Goal: Task Accomplishment & Management: Manage account settings

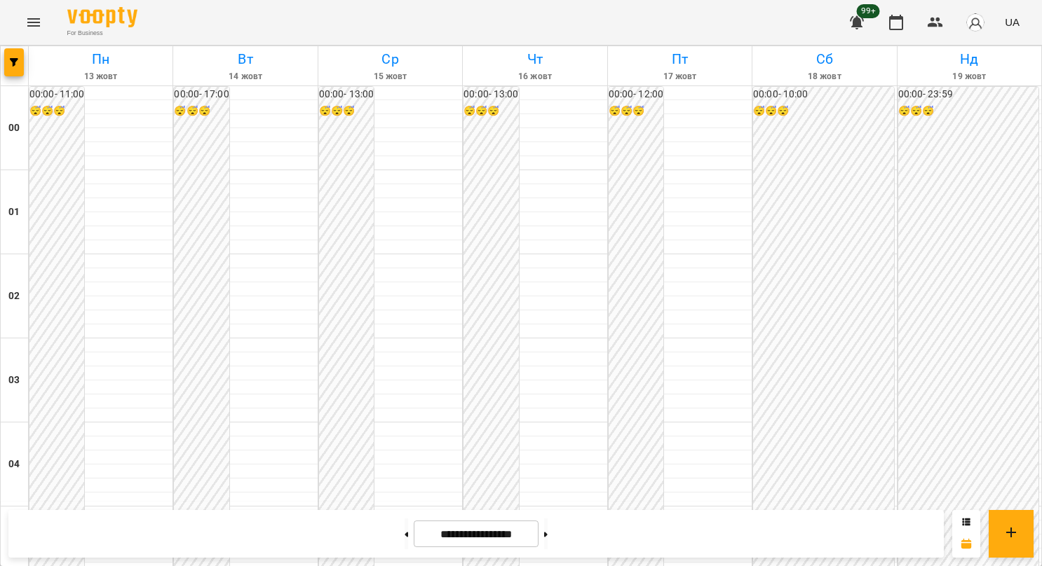
scroll to position [1402, 0]
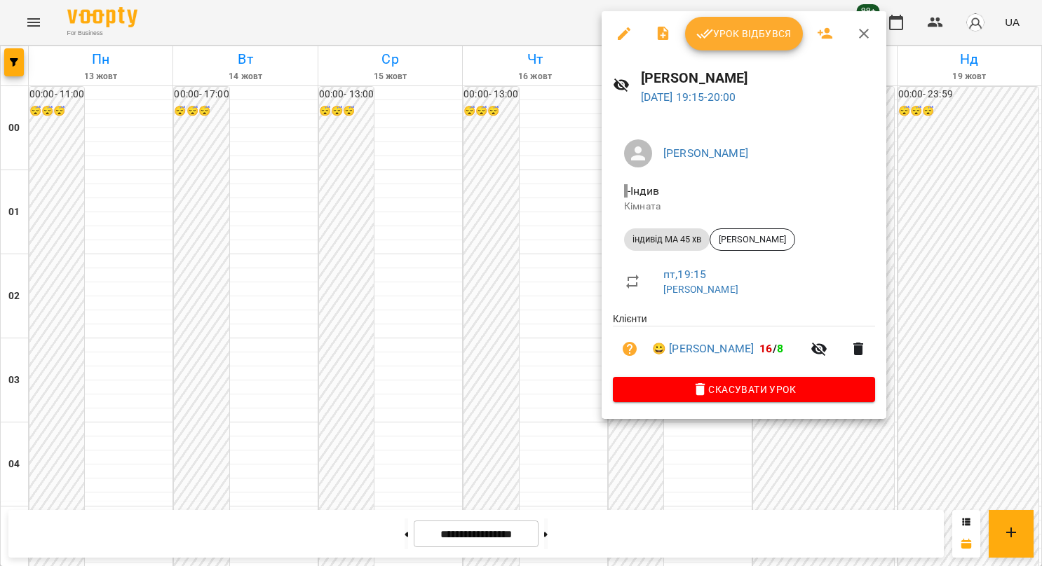
click at [587, 337] on div at bounding box center [521, 283] width 1042 height 566
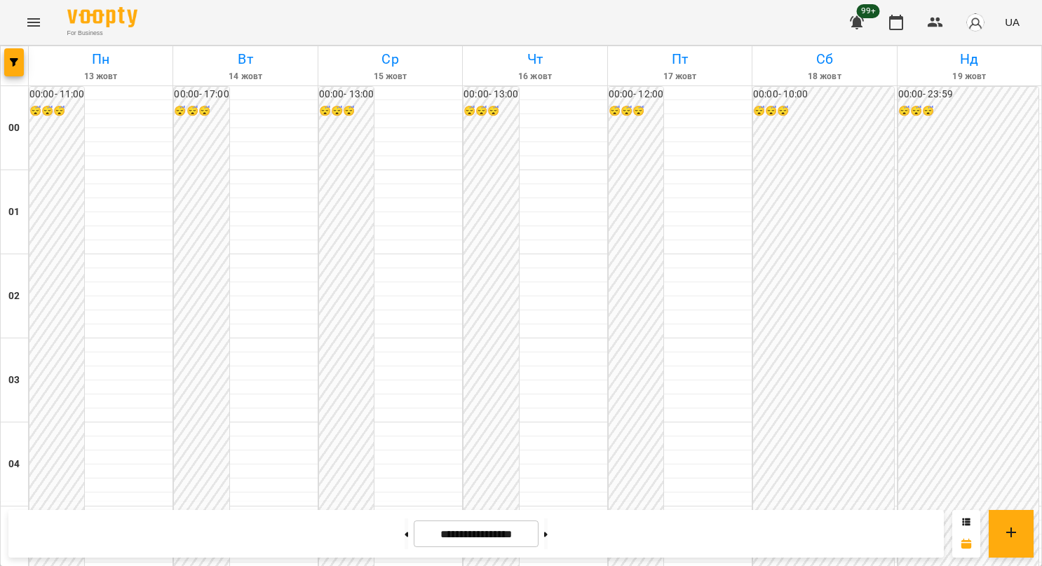
scroll to position [421, 0]
click at [18, 22] on button "Menu" at bounding box center [34, 23] width 34 height 34
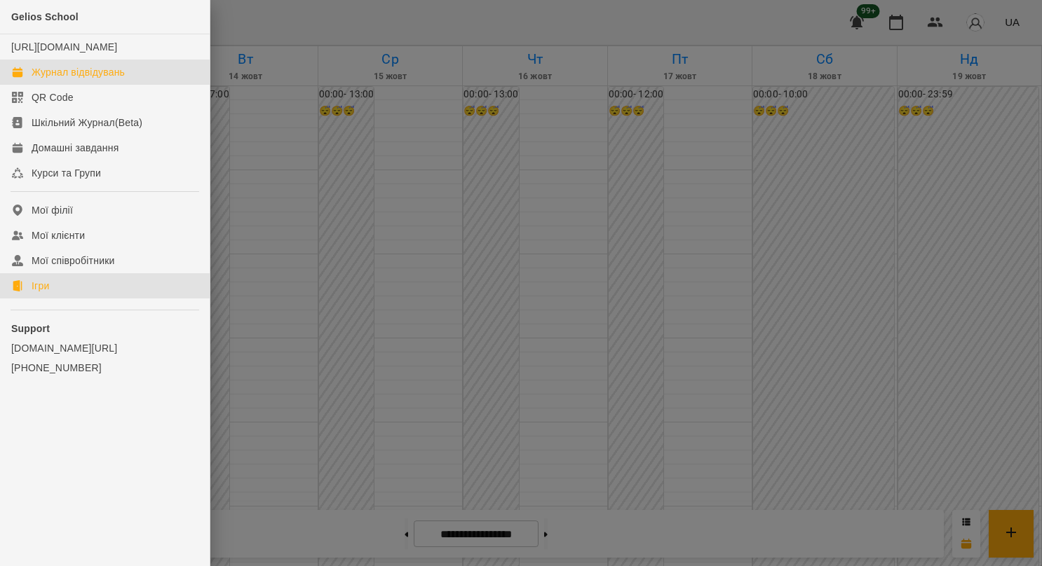
click at [53, 299] on link "Ігри" at bounding box center [105, 285] width 210 height 25
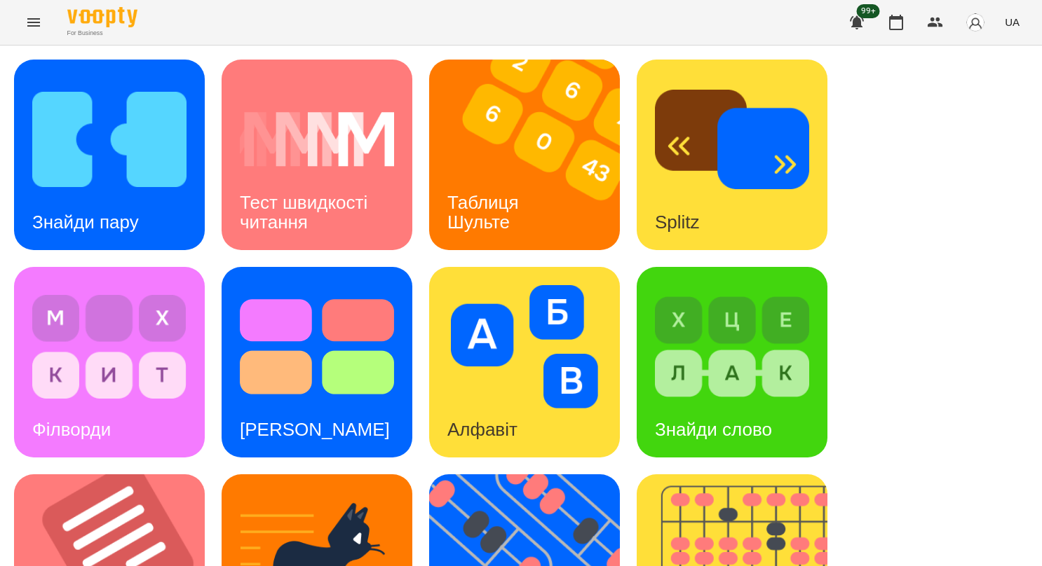
scroll to position [210, 0]
click at [529, 475] on img at bounding box center [533, 570] width 208 height 191
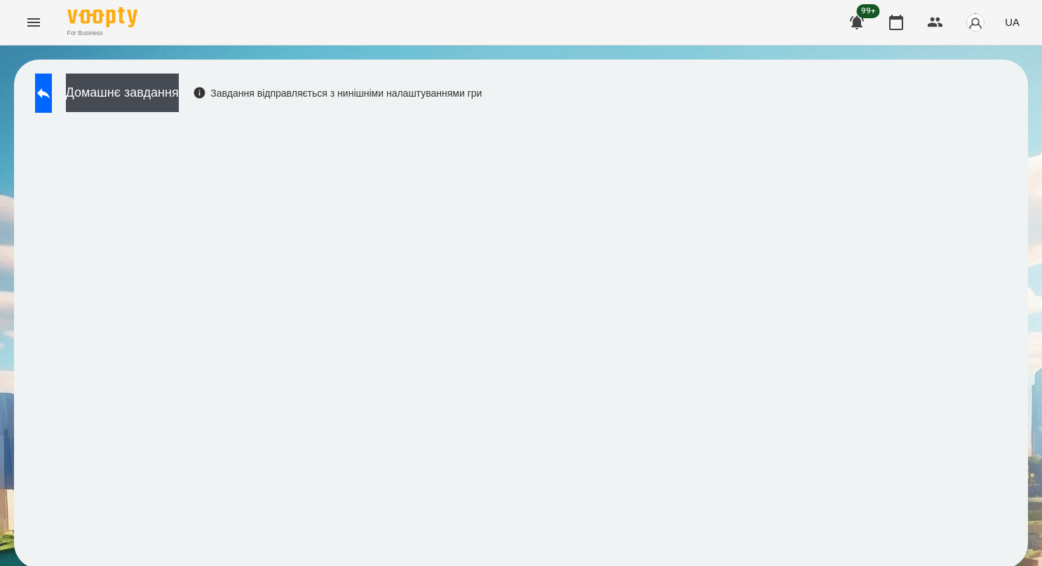
scroll to position [3, 0]
click at [52, 91] on icon at bounding box center [43, 93] width 17 height 17
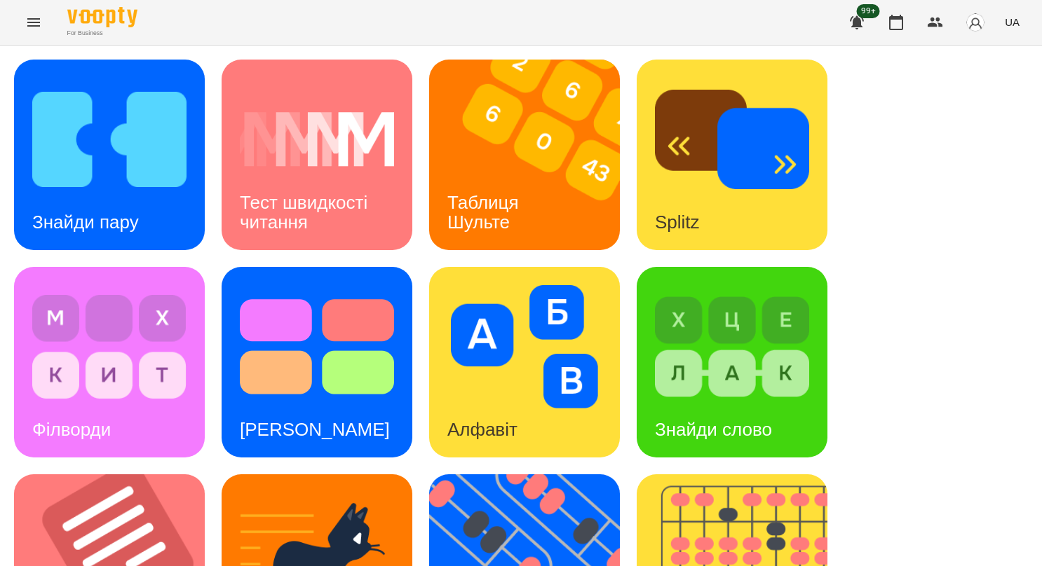
scroll to position [387, 0]
click at [533, 475] on img at bounding box center [533, 570] width 208 height 191
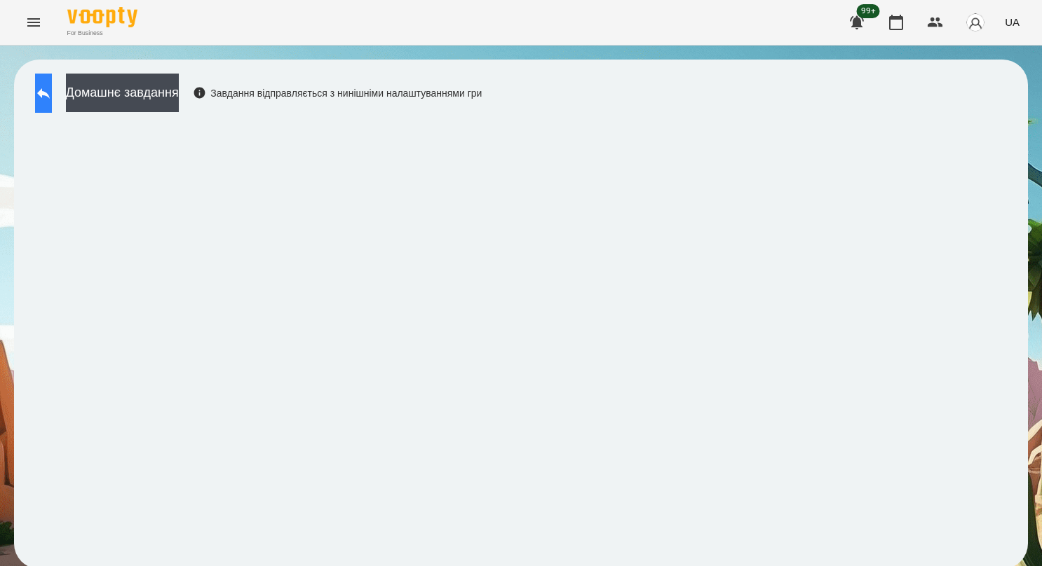
click at [52, 101] on button at bounding box center [43, 93] width 17 height 39
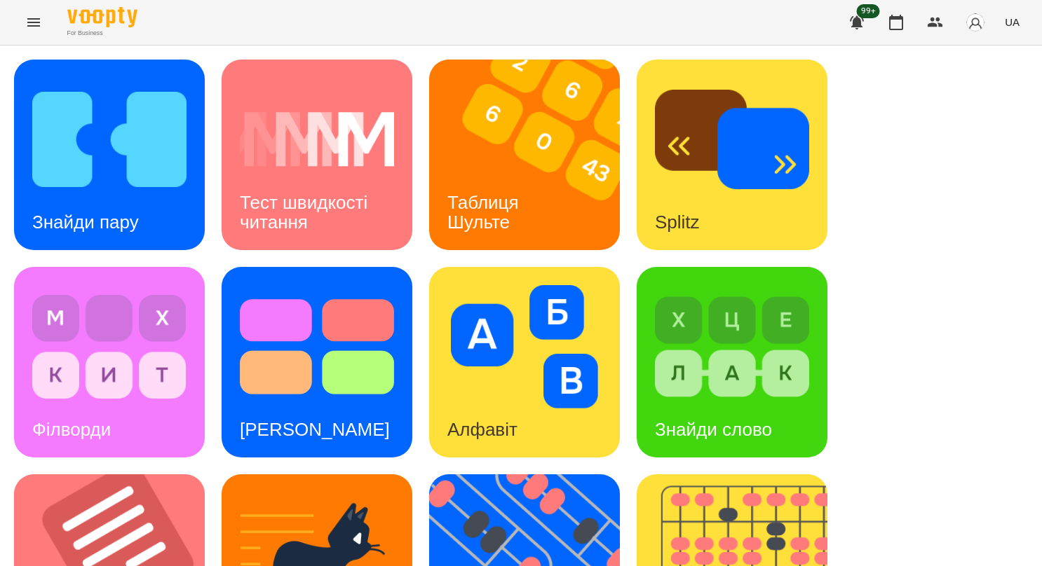
scroll to position [491, 0]
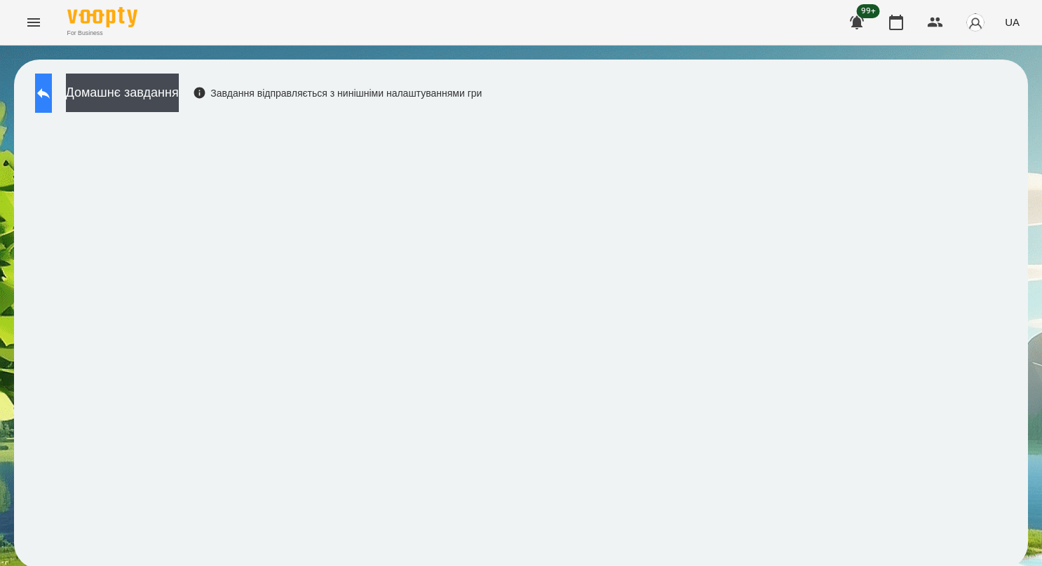
click at [52, 91] on button at bounding box center [43, 93] width 17 height 39
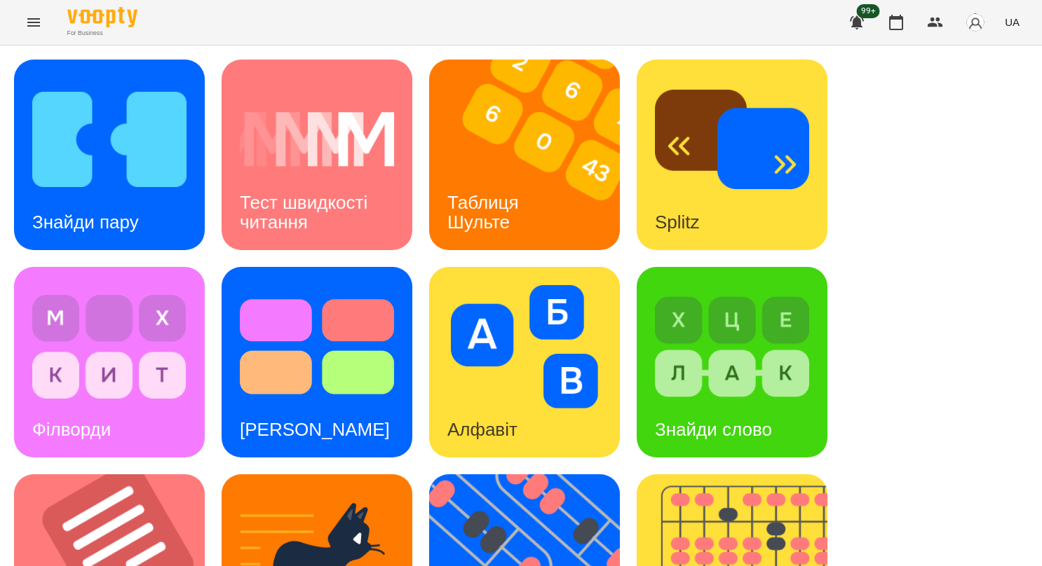
scroll to position [527, 0]
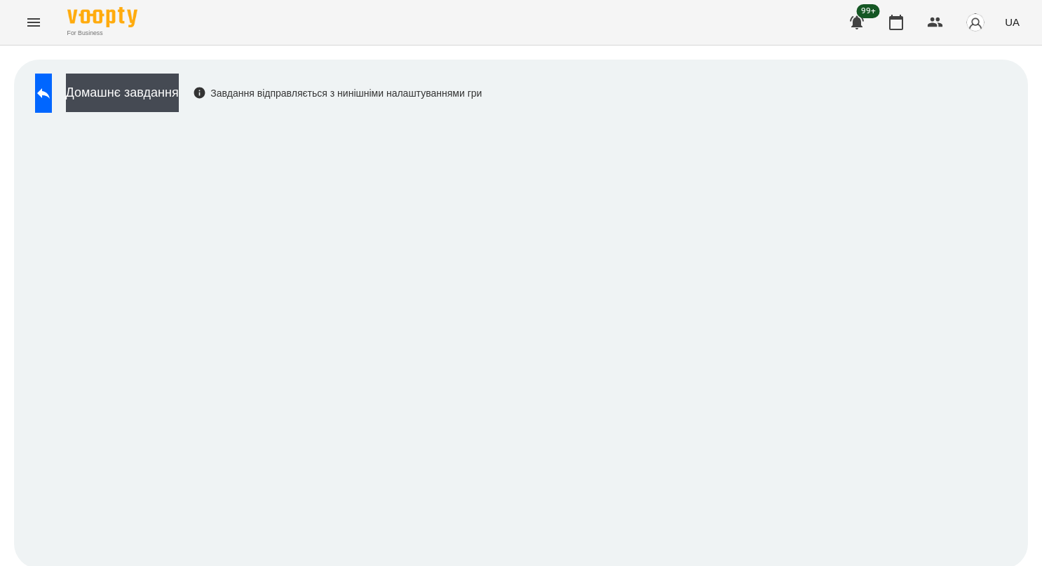
scroll to position [3, 0]
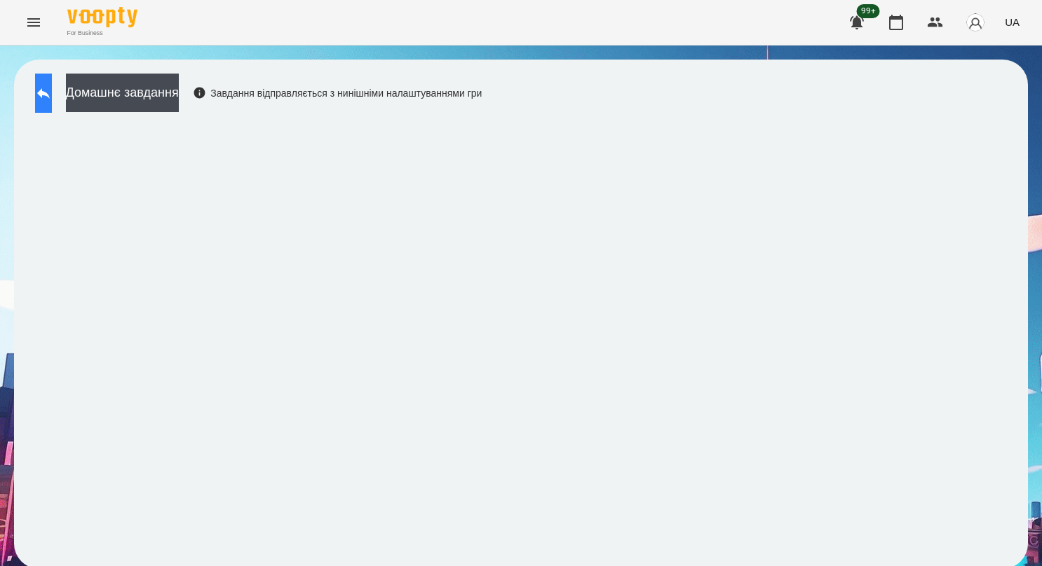
click at [52, 74] on button at bounding box center [43, 93] width 17 height 39
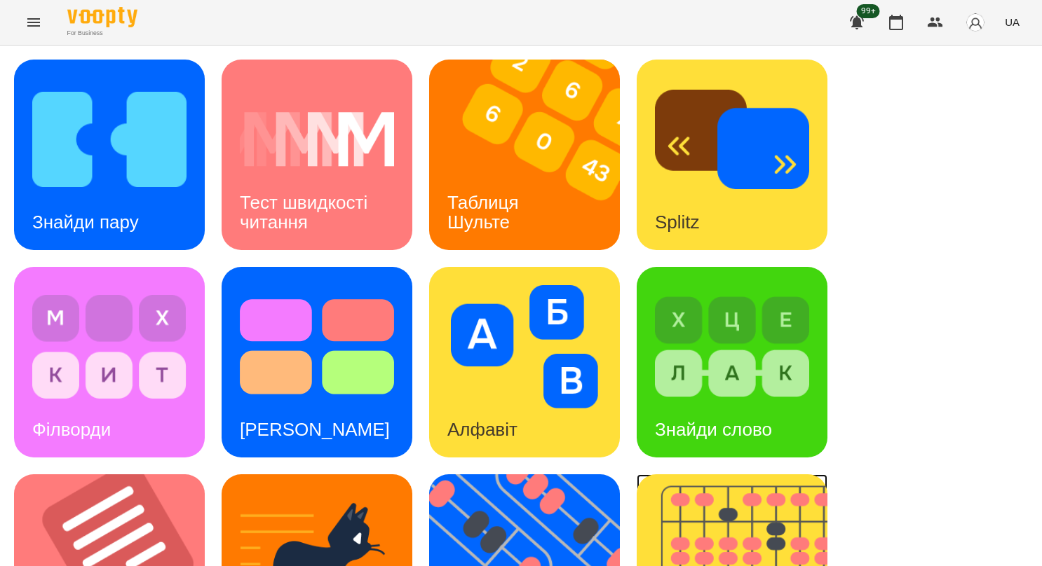
scroll to position [527, 0]
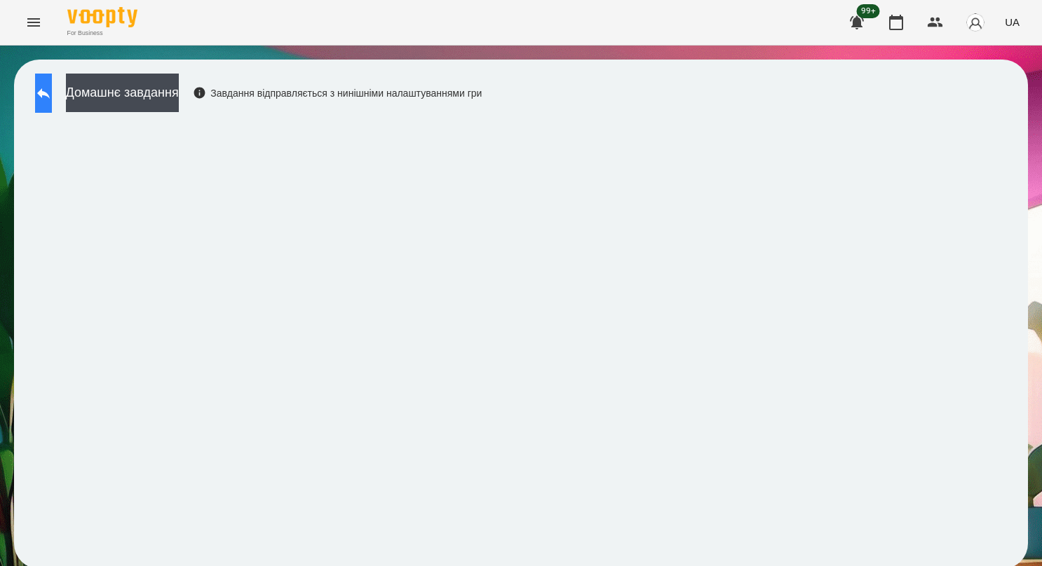
click at [52, 80] on button at bounding box center [43, 93] width 17 height 39
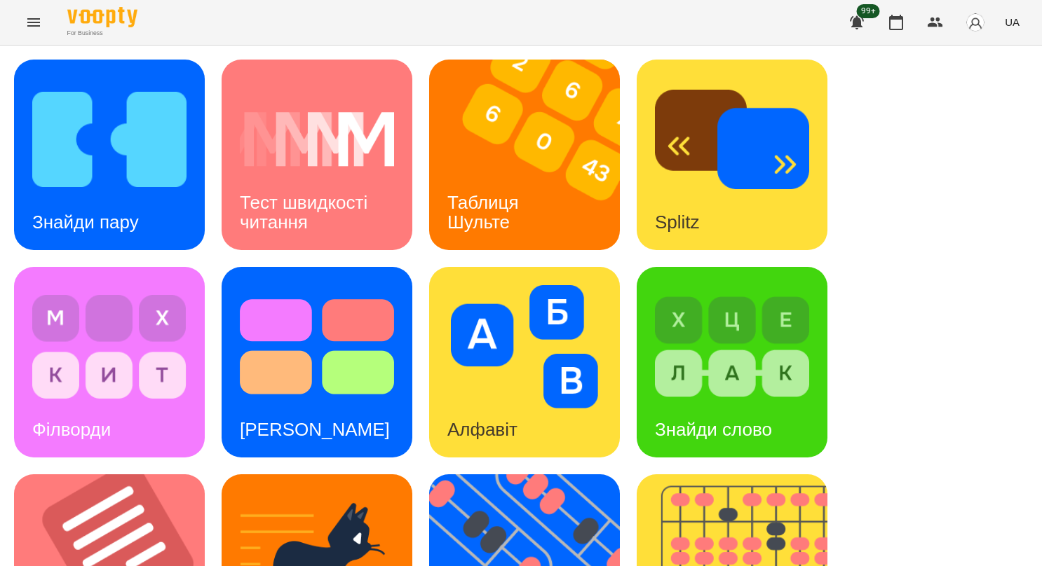
scroll to position [317, 0]
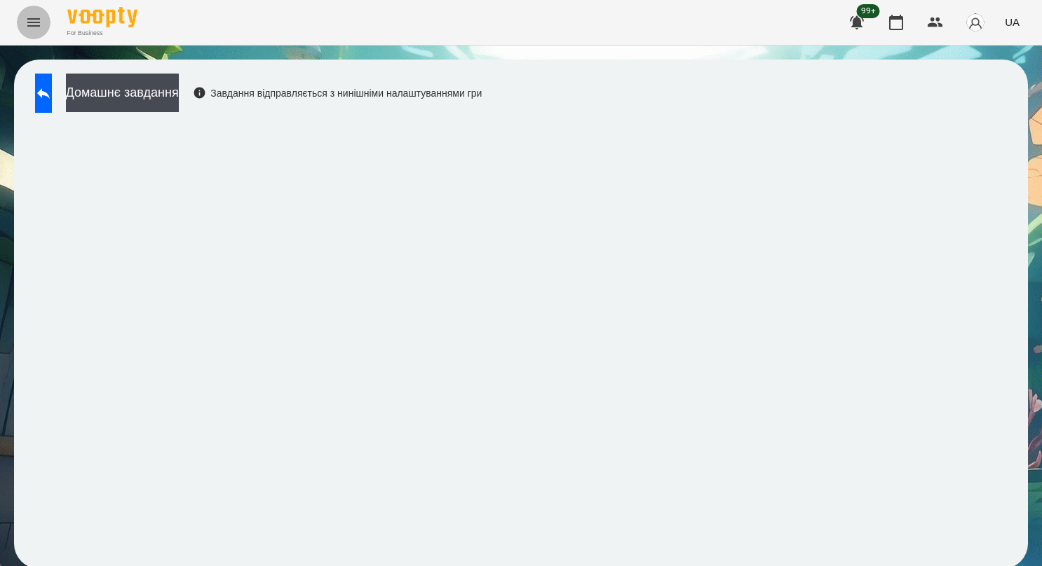
click at [33, 32] on button "Menu" at bounding box center [34, 23] width 34 height 34
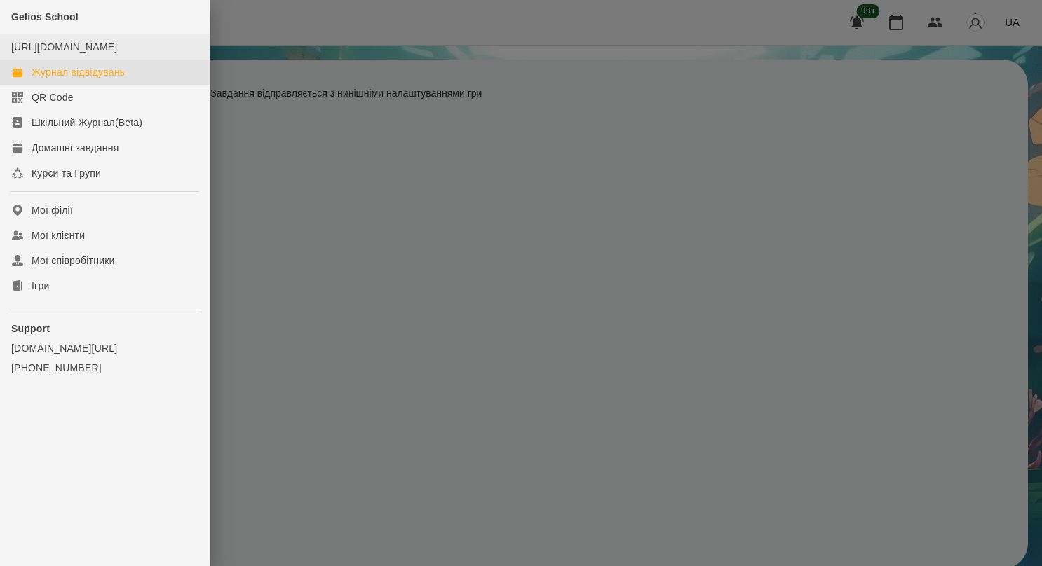
drag, startPoint x: 79, startPoint y: 83, endPoint x: 74, endPoint y: 60, distance: 22.8
click at [79, 79] on div "Журнал відвідувань" at bounding box center [78, 72] width 93 height 14
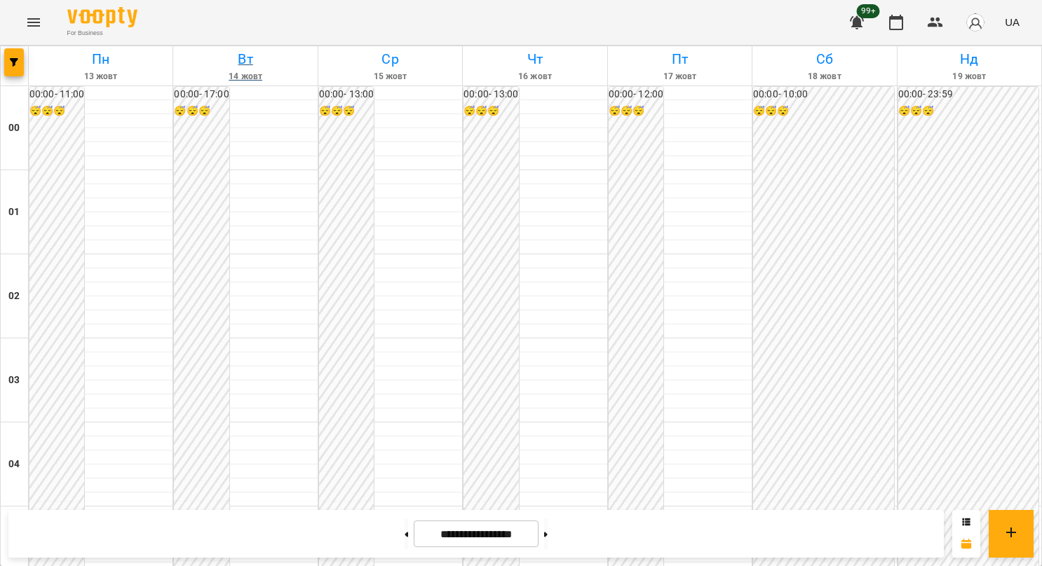
scroll to position [1542, 0]
click at [547, 547] on button at bounding box center [546, 534] width 4 height 31
type input "**********"
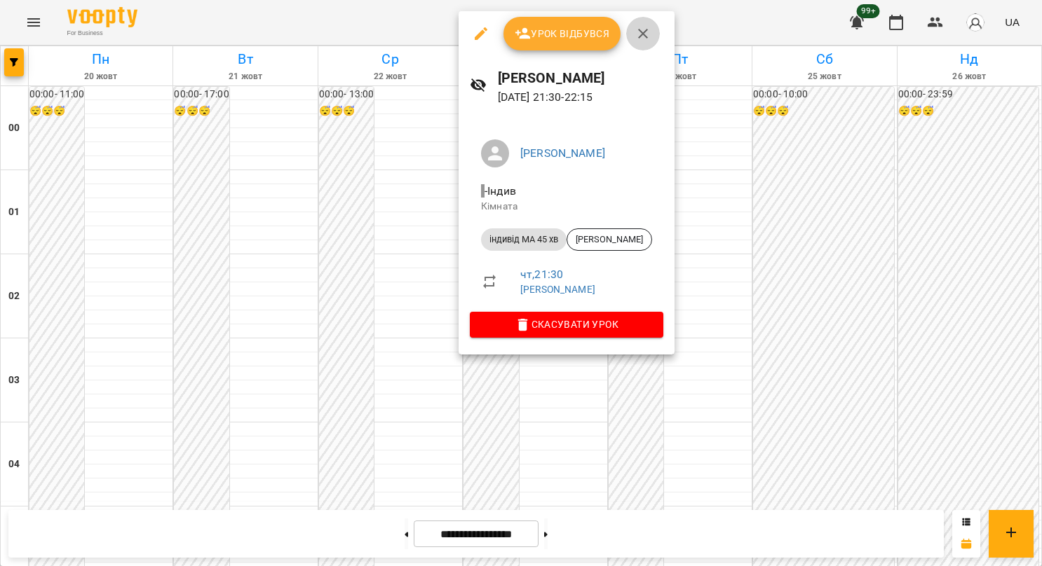
click at [639, 35] on icon "button" at bounding box center [643, 34] width 10 height 10
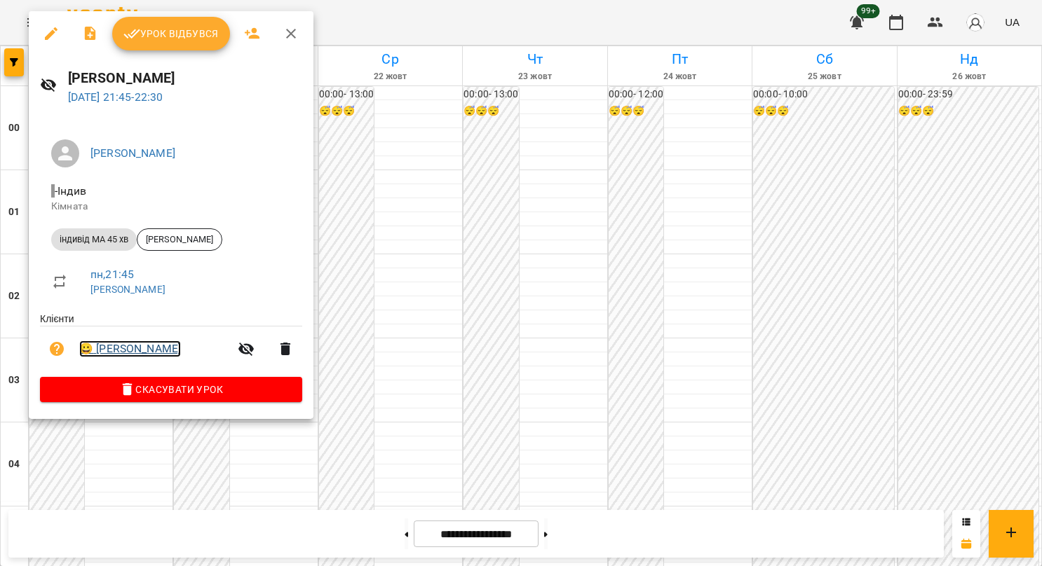
click at [103, 347] on link "😀 Анастасія Евченко" at bounding box center [130, 349] width 102 height 17
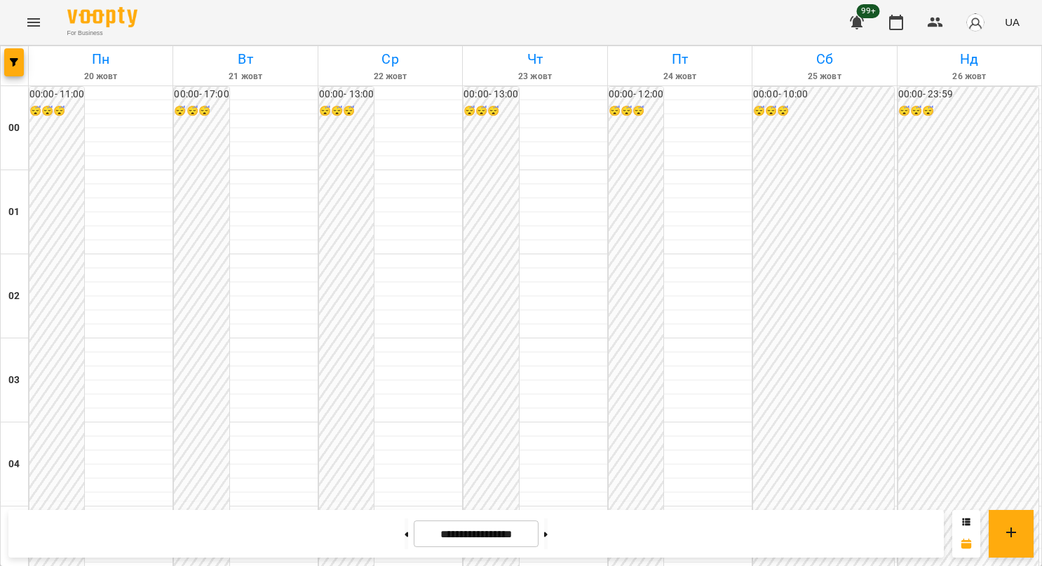
scroll to position [1601, 0]
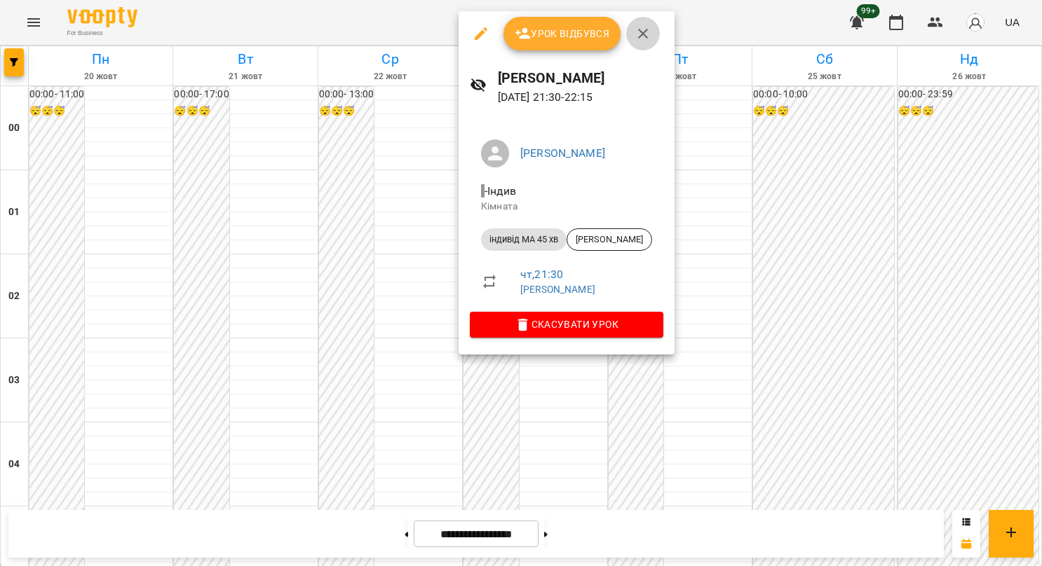
click at [635, 34] on icon "button" at bounding box center [642, 33] width 17 height 17
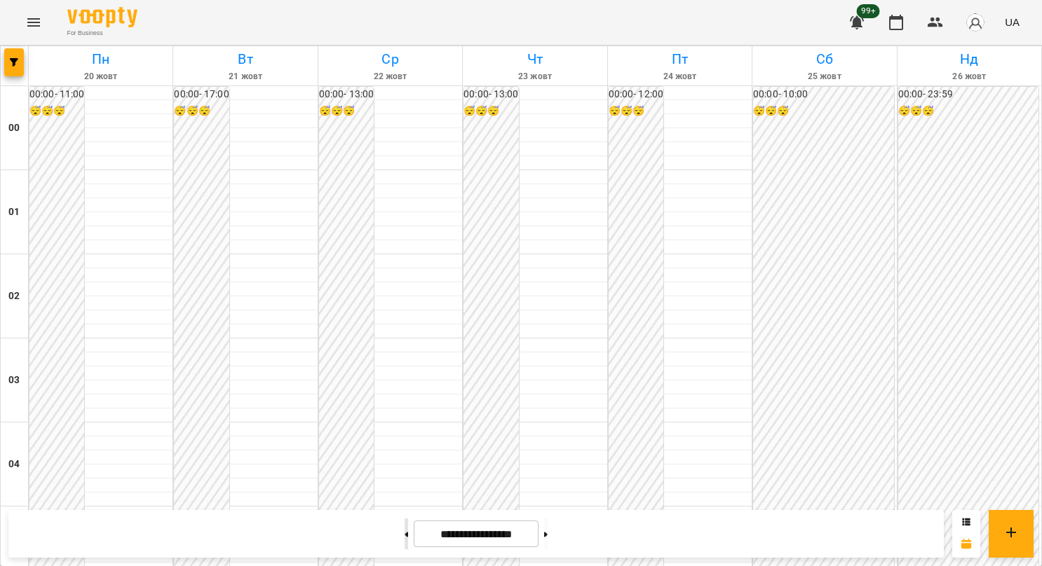
click at [404, 533] on button at bounding box center [406, 534] width 4 height 31
type input "**********"
